Goal: Transaction & Acquisition: Purchase product/service

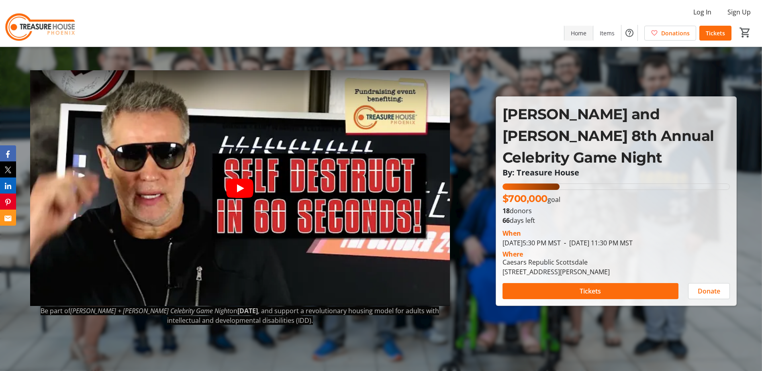
click at [584, 37] on span "Home" at bounding box center [579, 33] width 16 height 8
click at [602, 33] on span "Items" at bounding box center [607, 33] width 15 height 8
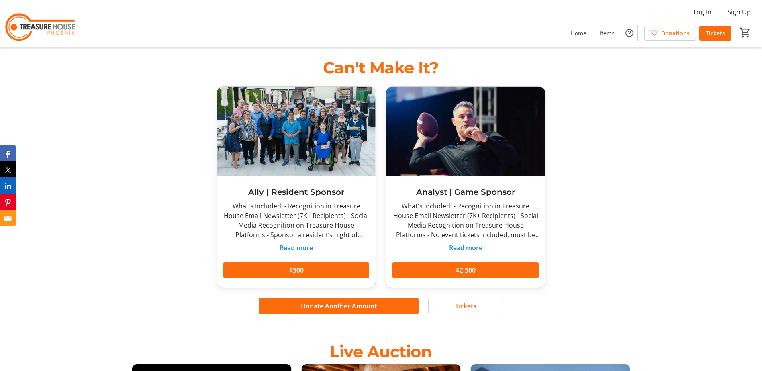
scroll to position [356, 0]
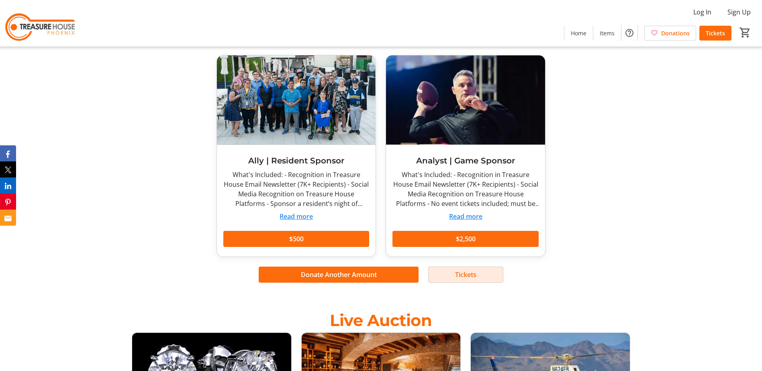
click at [445, 277] on span at bounding box center [466, 274] width 74 height 19
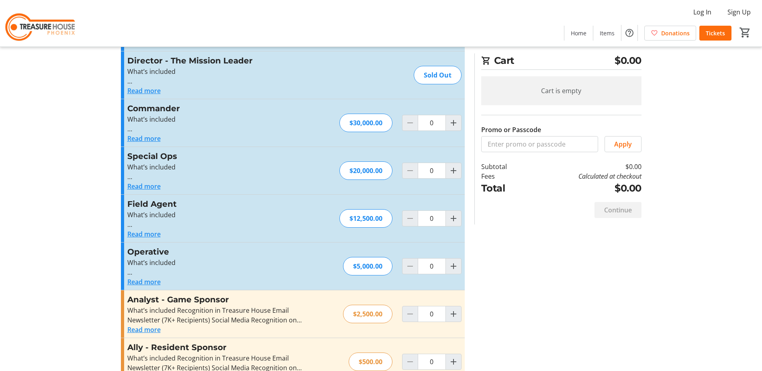
scroll to position [78, 0]
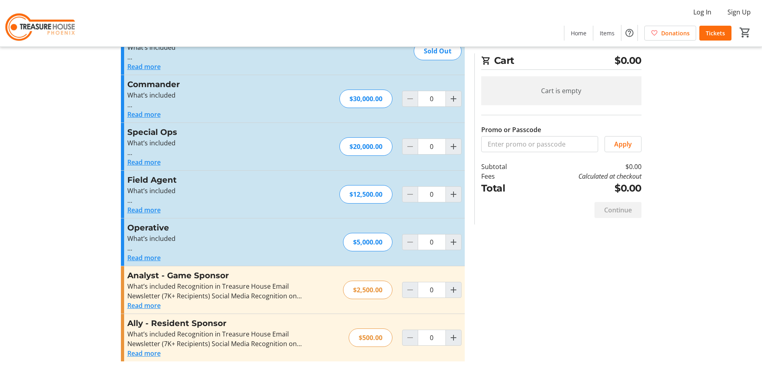
click at [153, 210] on button "Read more" at bounding box center [143, 210] width 33 height 10
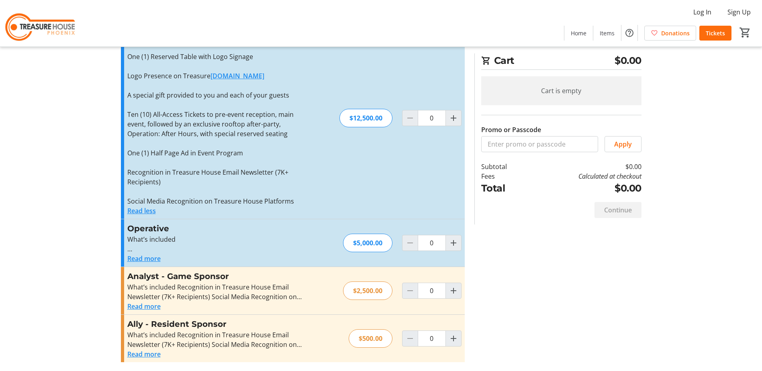
scroll to position [232, 0]
click at [139, 308] on button "Read more" at bounding box center [143, 306] width 33 height 10
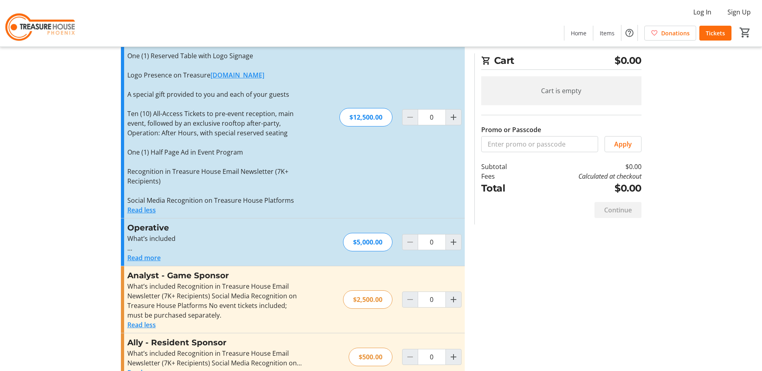
click at [145, 325] on button "Read less" at bounding box center [141, 325] width 29 height 10
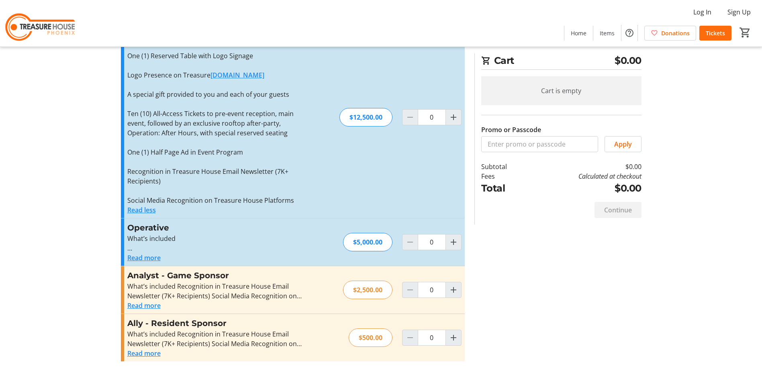
click at [147, 259] on button "Read more" at bounding box center [143, 258] width 33 height 10
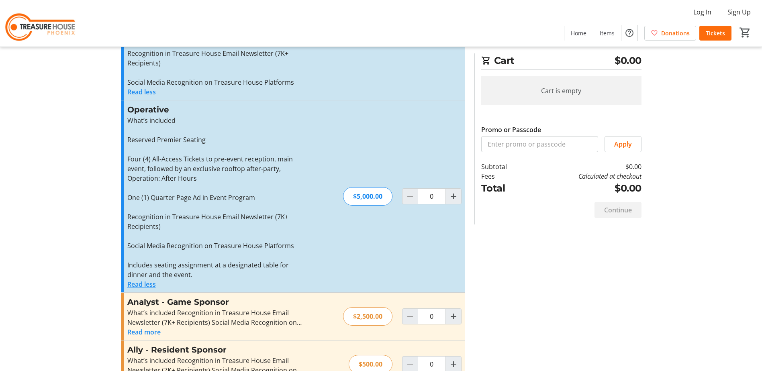
scroll to position [352, 0]
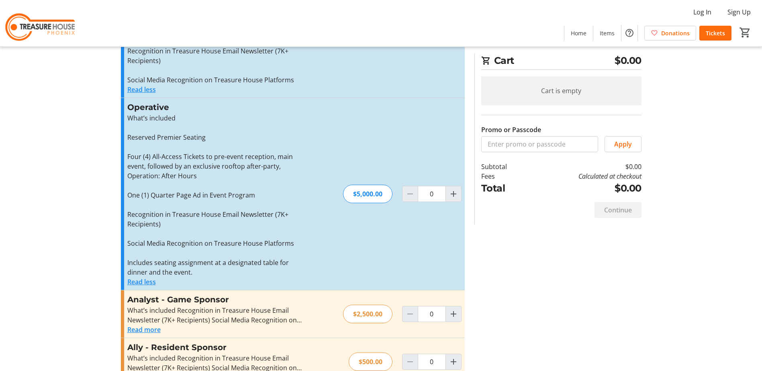
click at [147, 281] on button "Read less" at bounding box center [141, 282] width 29 height 10
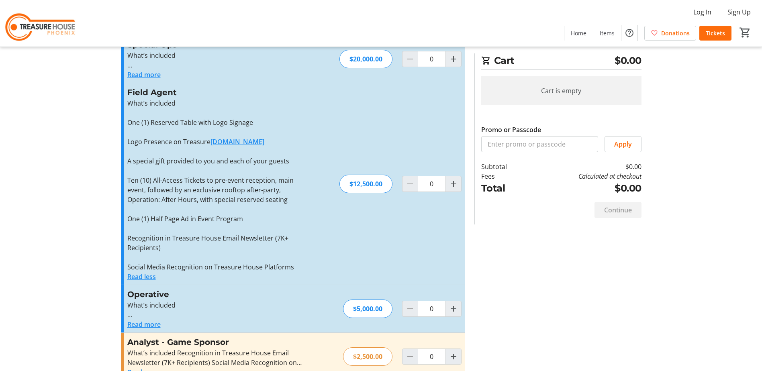
scroll to position [151, 0]
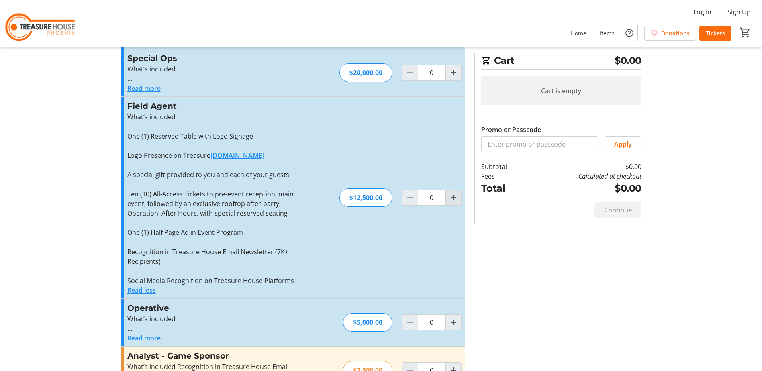
click at [454, 198] on mat-icon "Increment by one" at bounding box center [454, 198] width 10 height 10
type input "1"
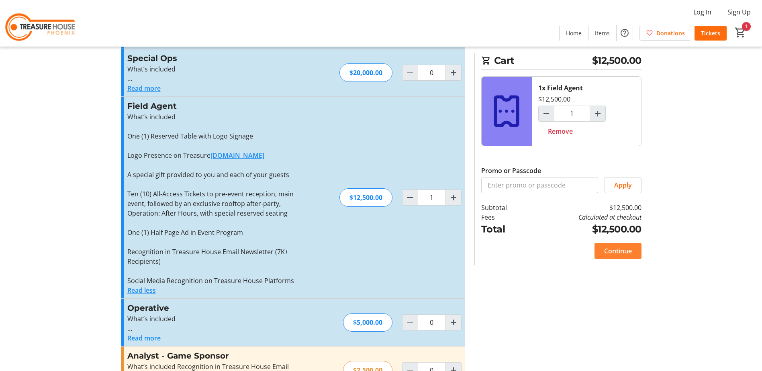
click at [628, 252] on span "Continue" at bounding box center [618, 251] width 28 height 10
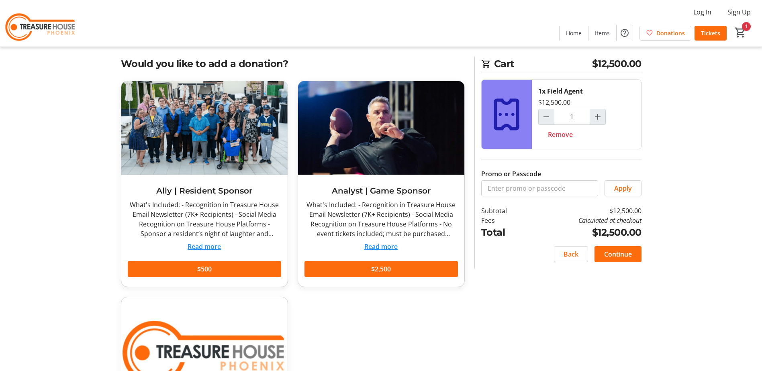
scroll to position [2, 0]
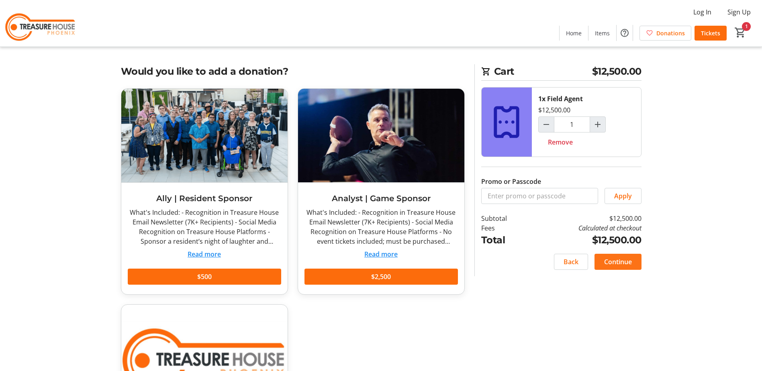
click at [626, 263] on span "Continue" at bounding box center [618, 262] width 28 height 10
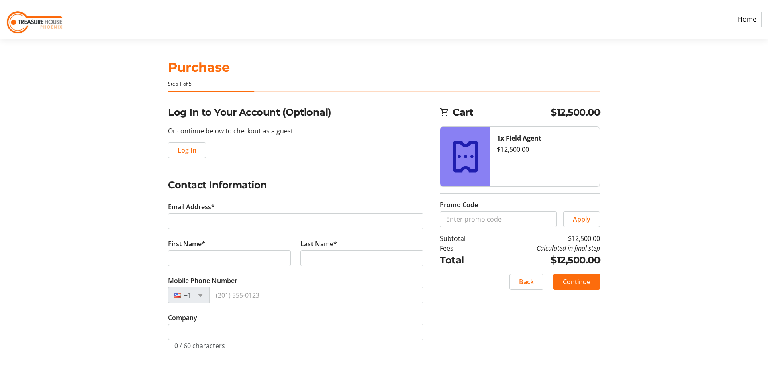
click at [495, 157] on div "1x Field Agent $12,500.00" at bounding box center [544, 156] width 109 height 59
click at [465, 157] on icon at bounding box center [465, 157] width 25 height 32
drag, startPoint x: 465, startPoint y: 157, endPoint x: 508, endPoint y: 159, distance: 42.6
click at [508, 159] on div "1x Field Agent $12,500.00" at bounding box center [544, 156] width 109 height 59
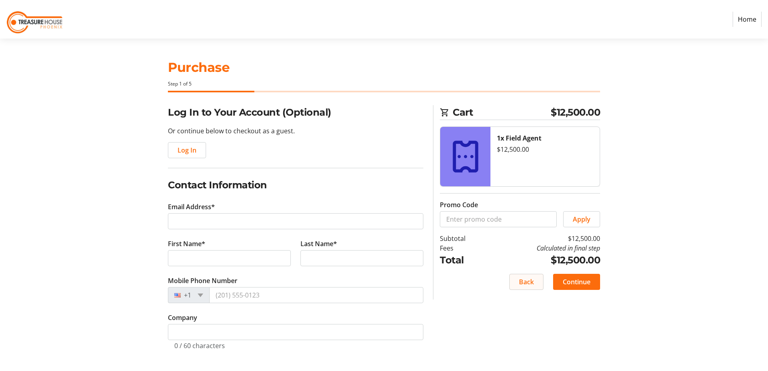
click at [515, 281] on span at bounding box center [526, 281] width 33 height 19
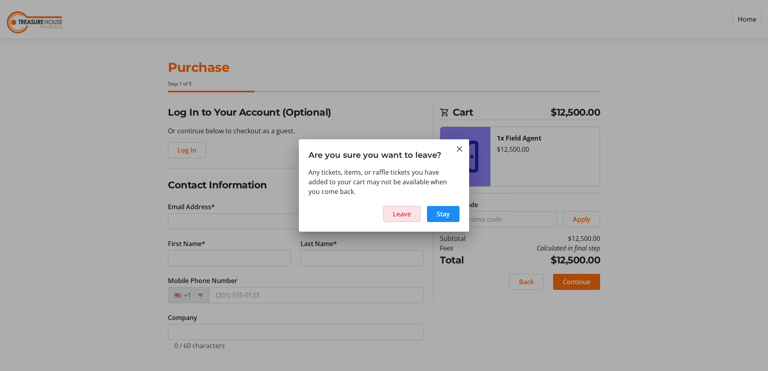
click at [402, 218] on span "Leave" at bounding box center [402, 214] width 18 height 10
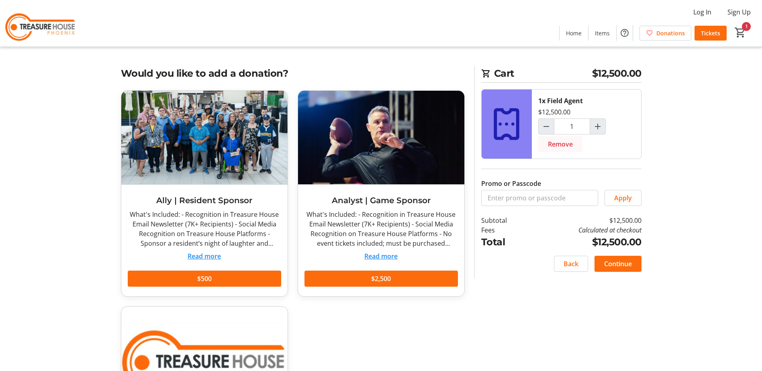
click at [562, 143] on span "Remove" at bounding box center [560, 144] width 25 height 10
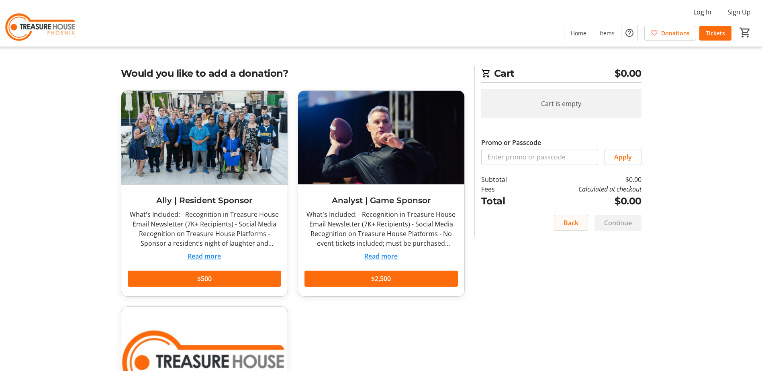
click at [578, 219] on span at bounding box center [570, 222] width 33 height 19
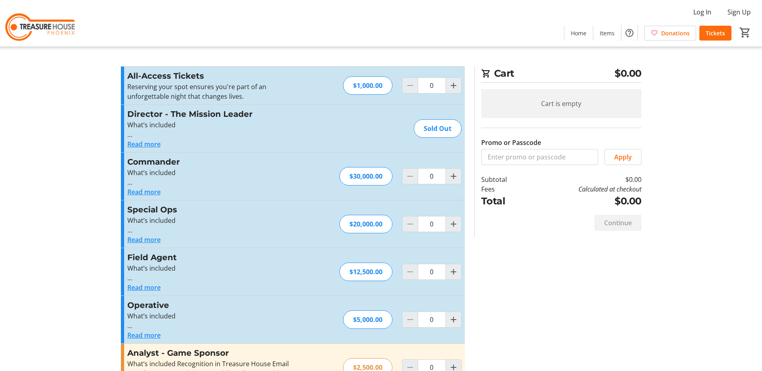
click at [150, 147] on button "Read more" at bounding box center [143, 144] width 33 height 10
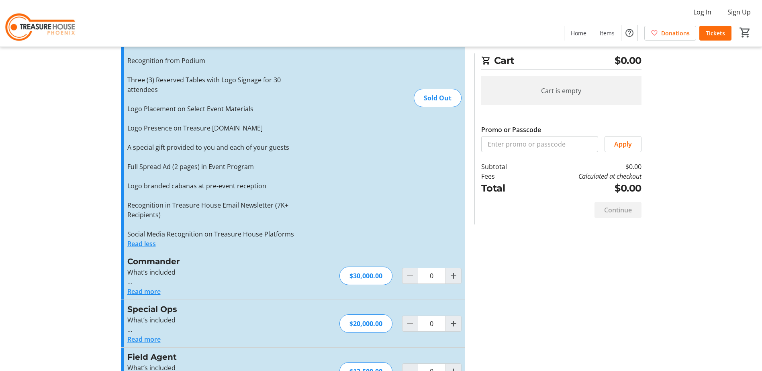
click at [154, 243] on button "Read less" at bounding box center [141, 244] width 29 height 10
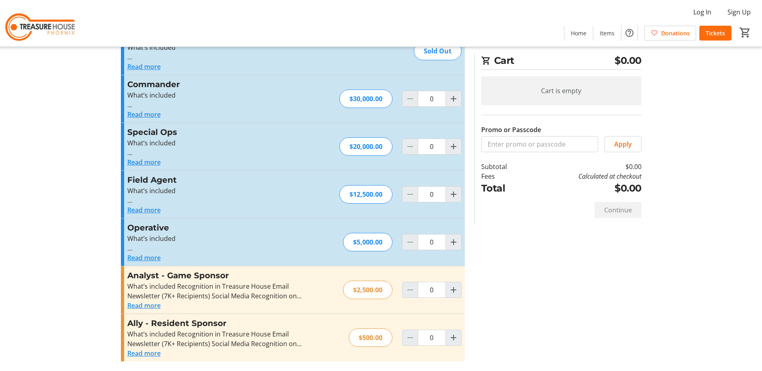
scroll to position [78, 0]
click at [155, 165] on button "Read more" at bounding box center [143, 162] width 33 height 10
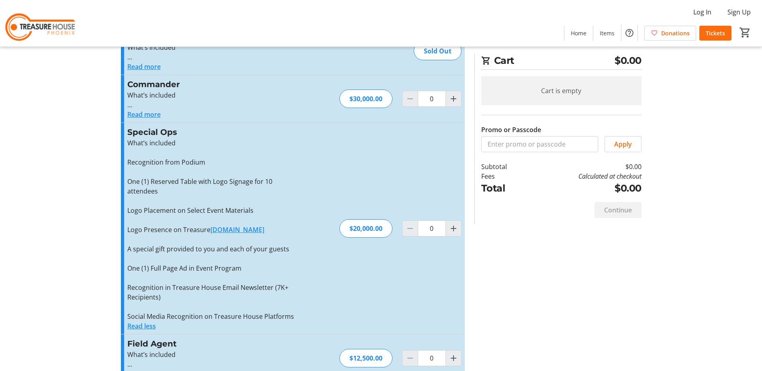
click at [150, 321] on button "Read less" at bounding box center [141, 326] width 29 height 10
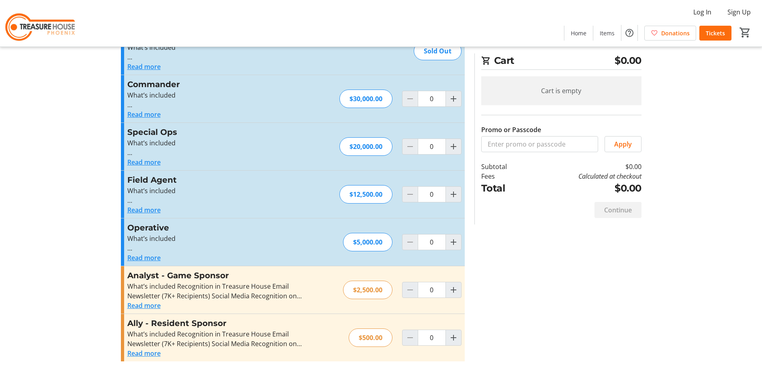
click at [148, 207] on button "Read more" at bounding box center [143, 210] width 33 height 10
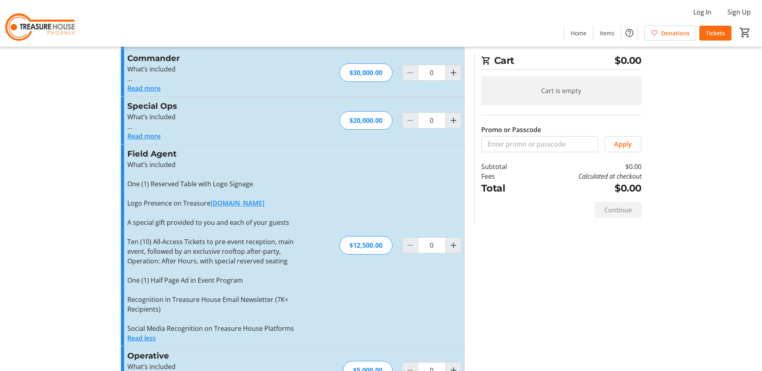
scroll to position [118, 0]
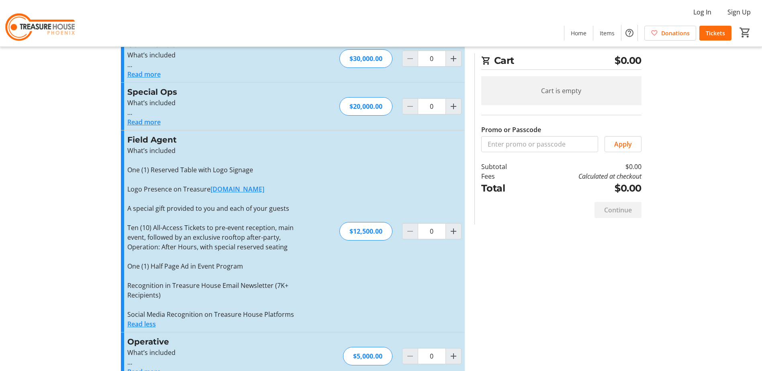
click at [150, 328] on button "Read less" at bounding box center [141, 324] width 29 height 10
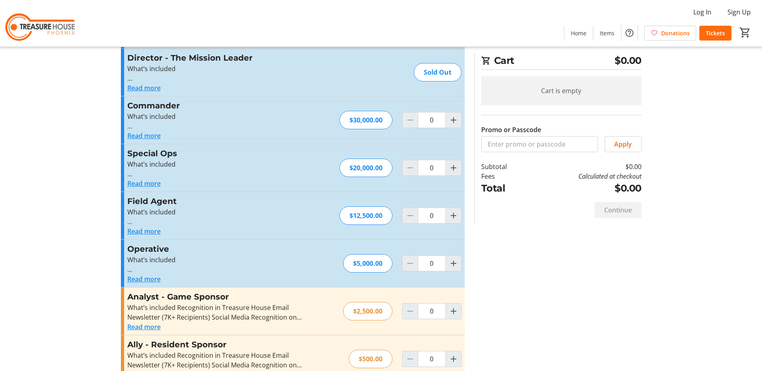
scroll to position [37, 0]
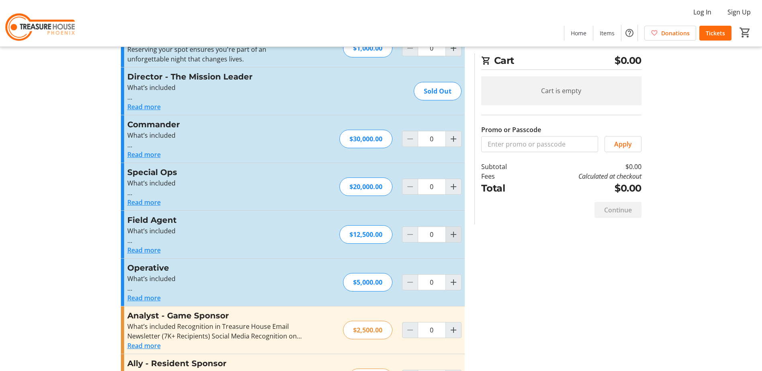
click at [451, 239] on mat-icon "Increment by one" at bounding box center [454, 235] width 10 height 10
type input "1"
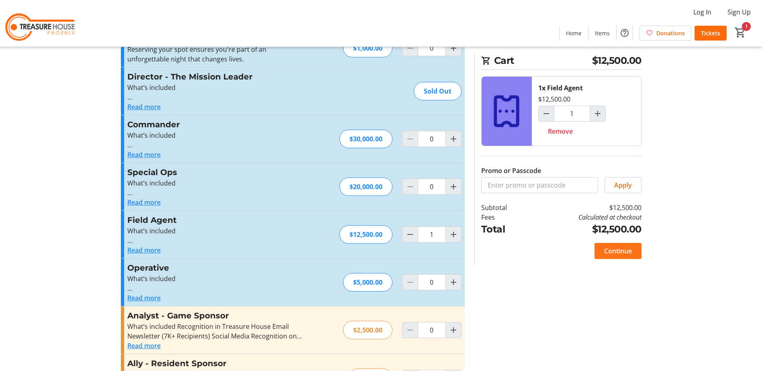
click at [627, 251] on span "Continue" at bounding box center [618, 251] width 28 height 10
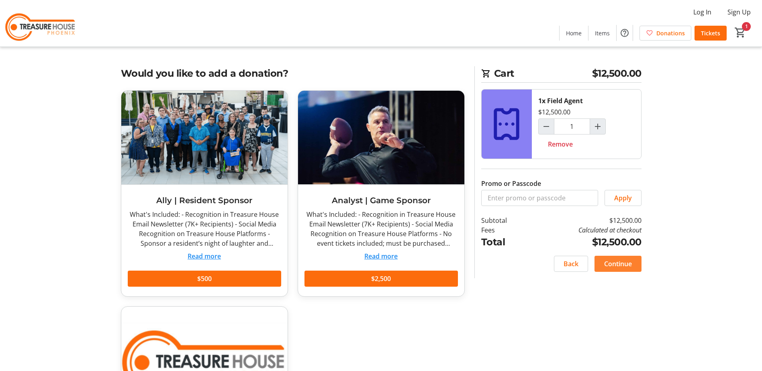
click at [632, 266] on span at bounding box center [617, 263] width 47 height 19
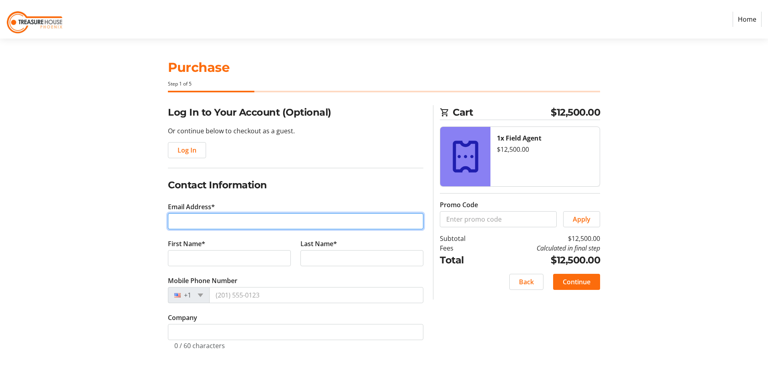
click at [215, 222] on input "Email Address*" at bounding box center [295, 221] width 255 height 16
type input "gtodd@toddassoc.com"
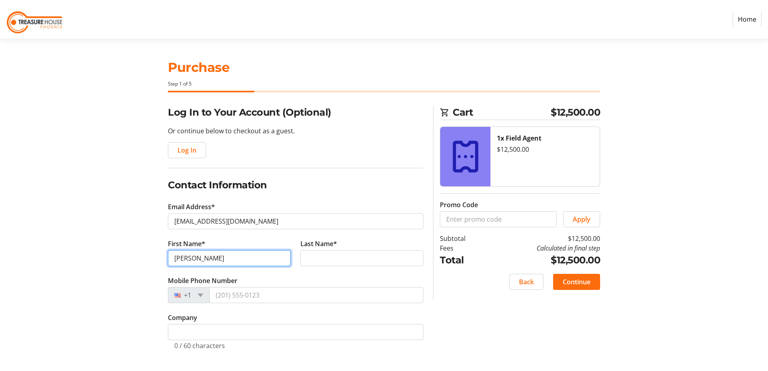
type input "Gary"
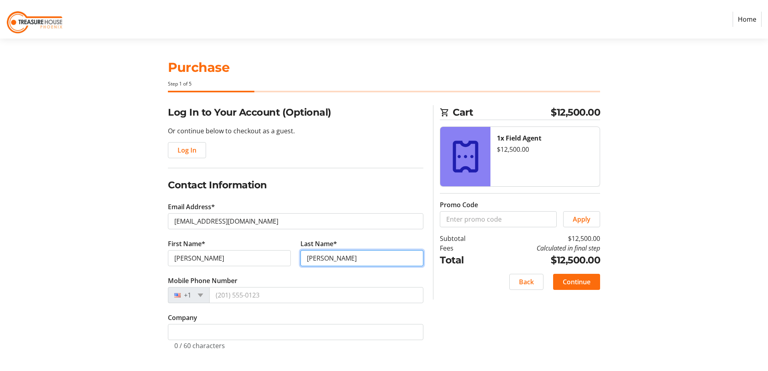
type input "Todd"
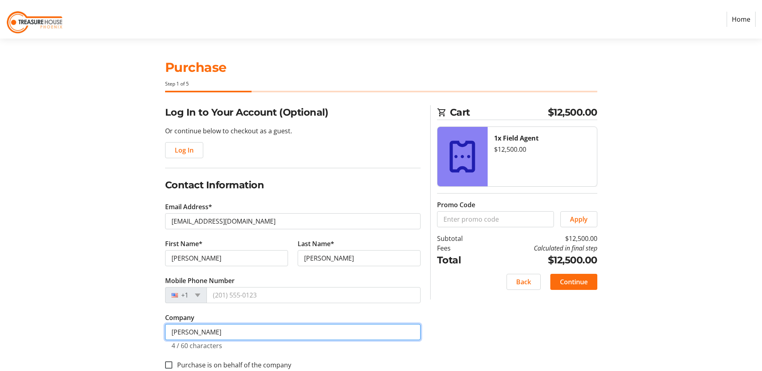
type input "Todd & Associates, Inc."
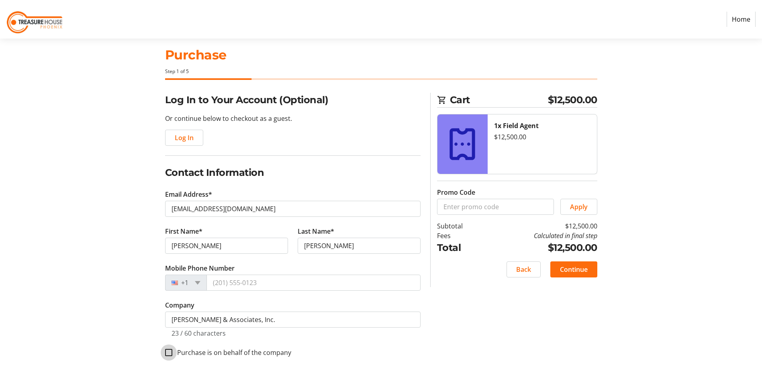
scroll to position [18, 0]
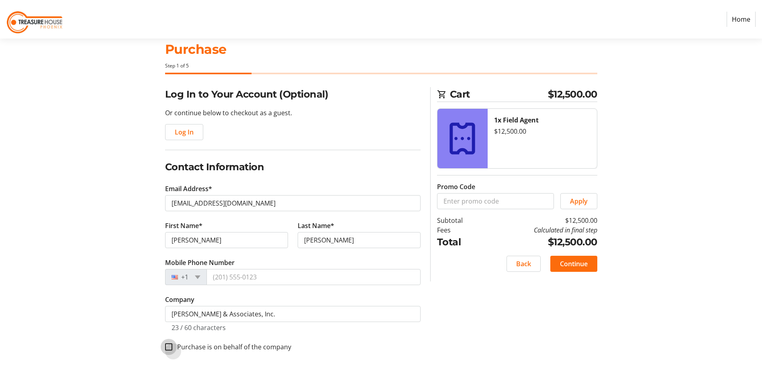
click at [172, 350] on input "Purchase is on behalf of the company" at bounding box center [168, 346] width 7 height 7
checkbox input "true"
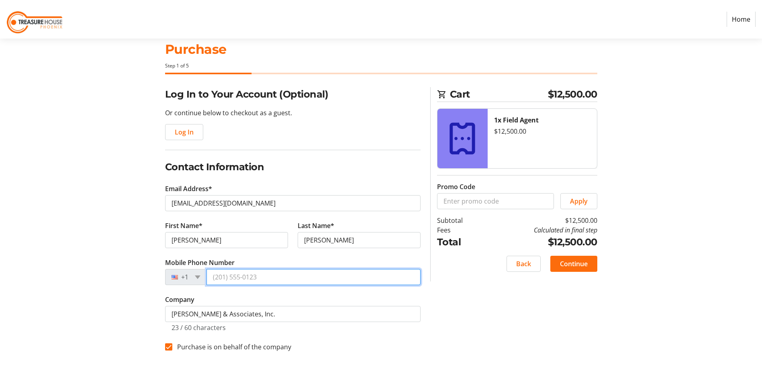
click at [327, 276] on input "Mobile Phone Number" at bounding box center [313, 277] width 214 height 16
type input "(602) 284-5052"
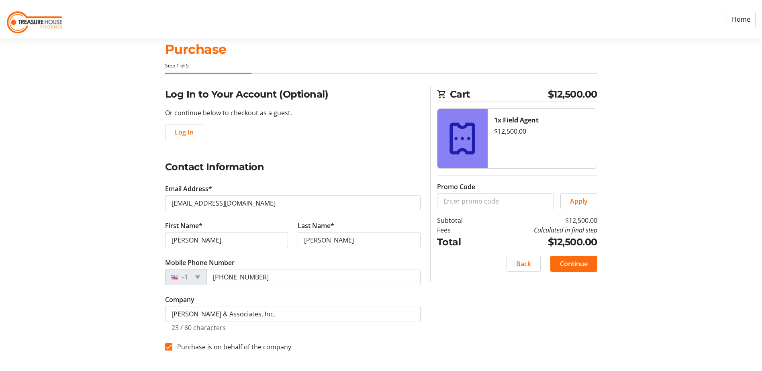
click at [433, 295] on div "Log In to Your Account (Optional) Or continue below to checkout as a guest. Log…" at bounding box center [381, 229] width 530 height 284
click at [570, 267] on span "Continue" at bounding box center [574, 264] width 28 height 10
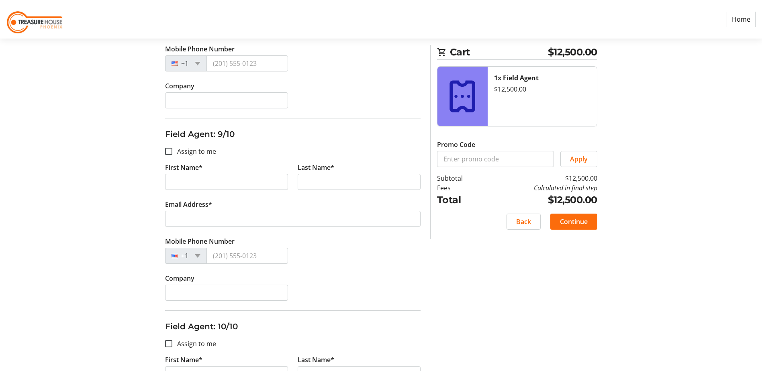
scroll to position [1698, 0]
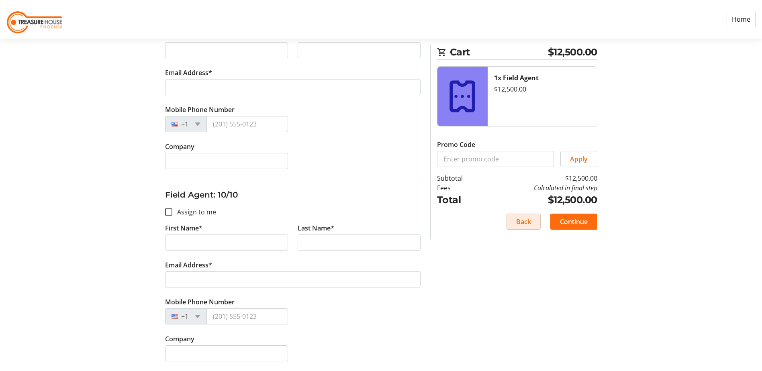
click at [522, 225] on span "Back" at bounding box center [523, 222] width 15 height 10
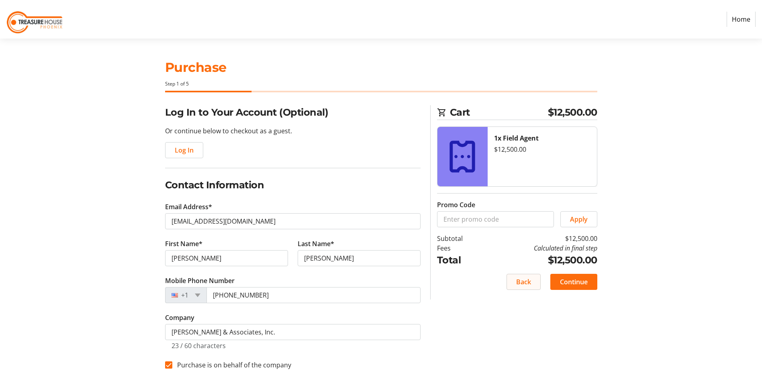
click at [531, 279] on span at bounding box center [523, 281] width 33 height 19
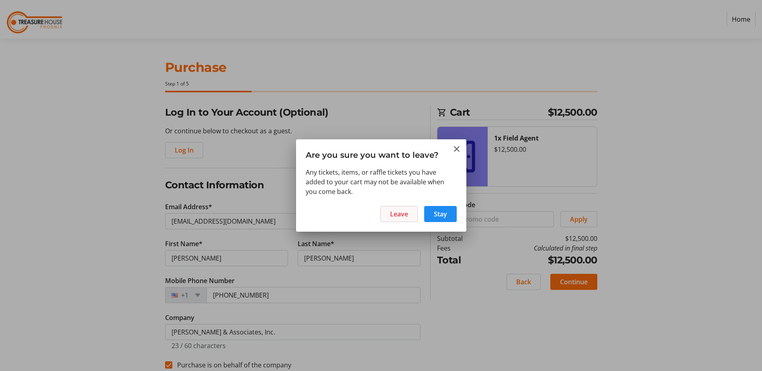
click at [413, 220] on span at bounding box center [399, 213] width 37 height 19
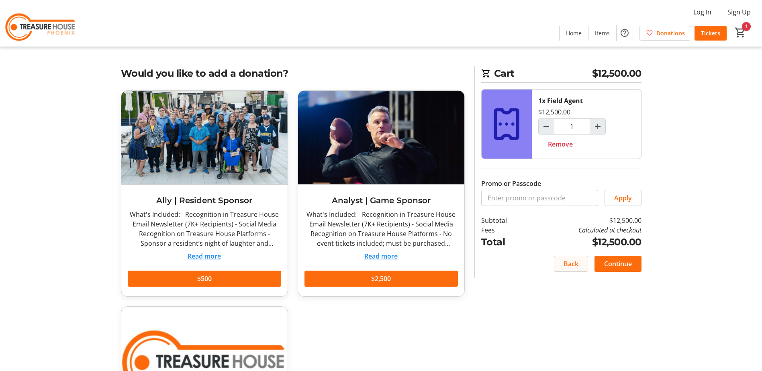
click at [577, 267] on span "Back" at bounding box center [570, 264] width 15 height 10
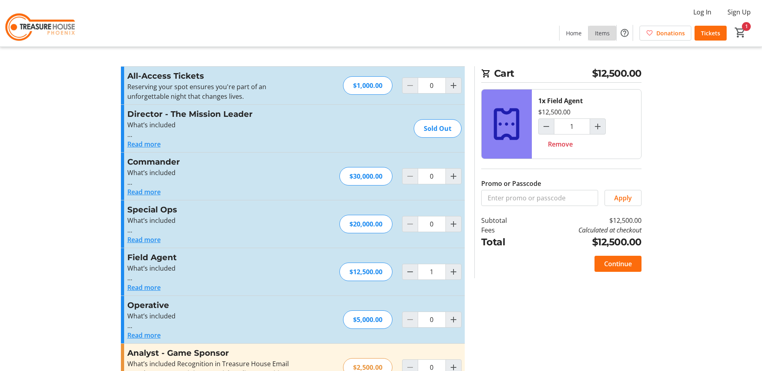
click at [608, 35] on span "Items" at bounding box center [602, 33] width 15 height 8
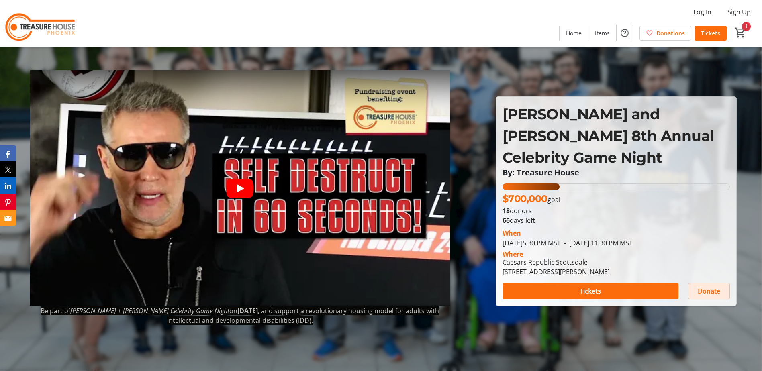
click at [709, 286] on span "Donate" at bounding box center [709, 291] width 22 height 10
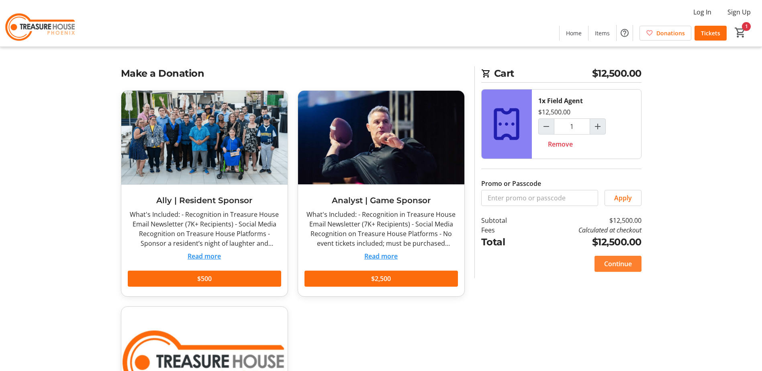
click at [610, 261] on span "Continue" at bounding box center [618, 264] width 28 height 10
